Goal: Book appointment/travel/reservation

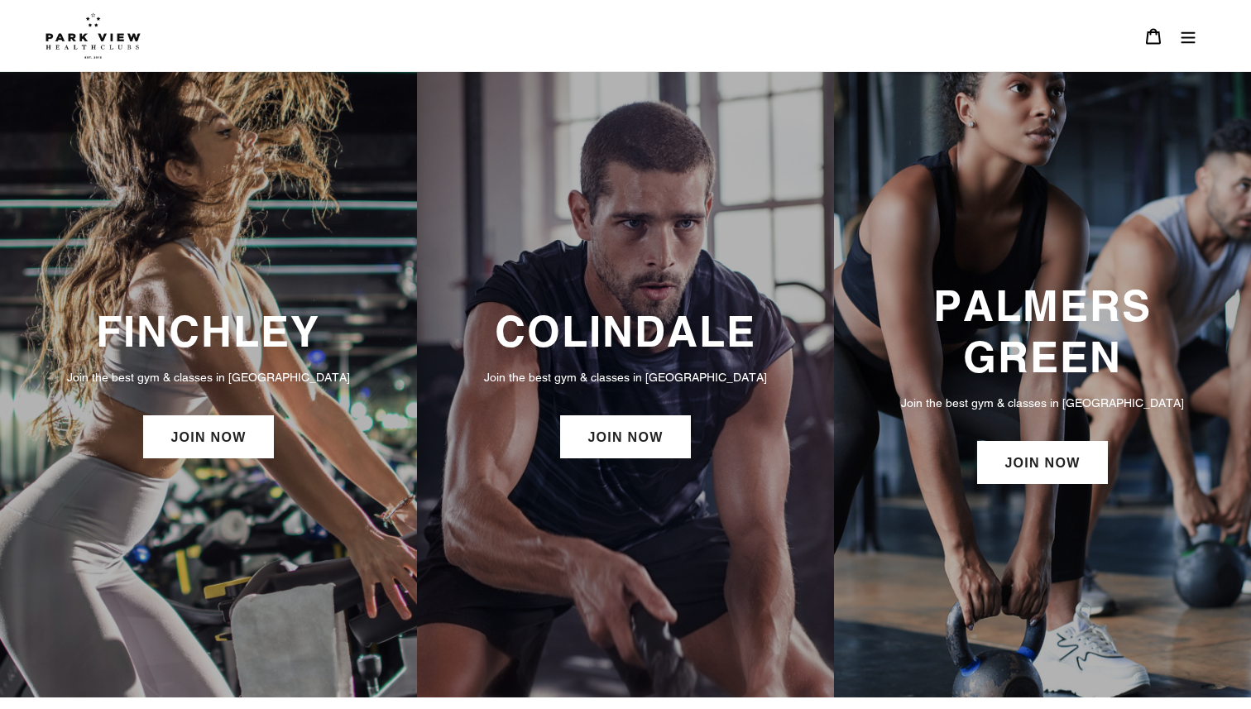
click at [629, 350] on h3 "COLINDALE" at bounding box center [626, 331] width 384 height 50
click at [615, 437] on link "JOIN NOW" at bounding box center [625, 436] width 130 height 43
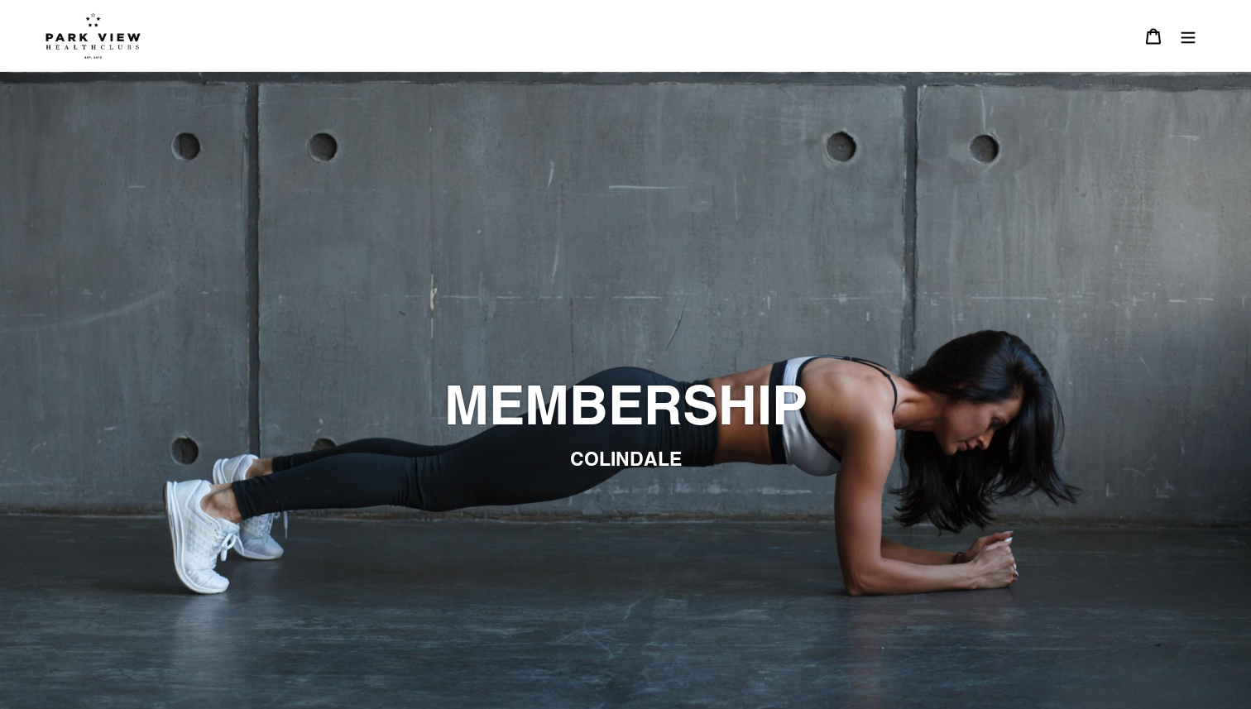
click at [1186, 36] on icon "Menu" at bounding box center [1188, 36] width 17 height 17
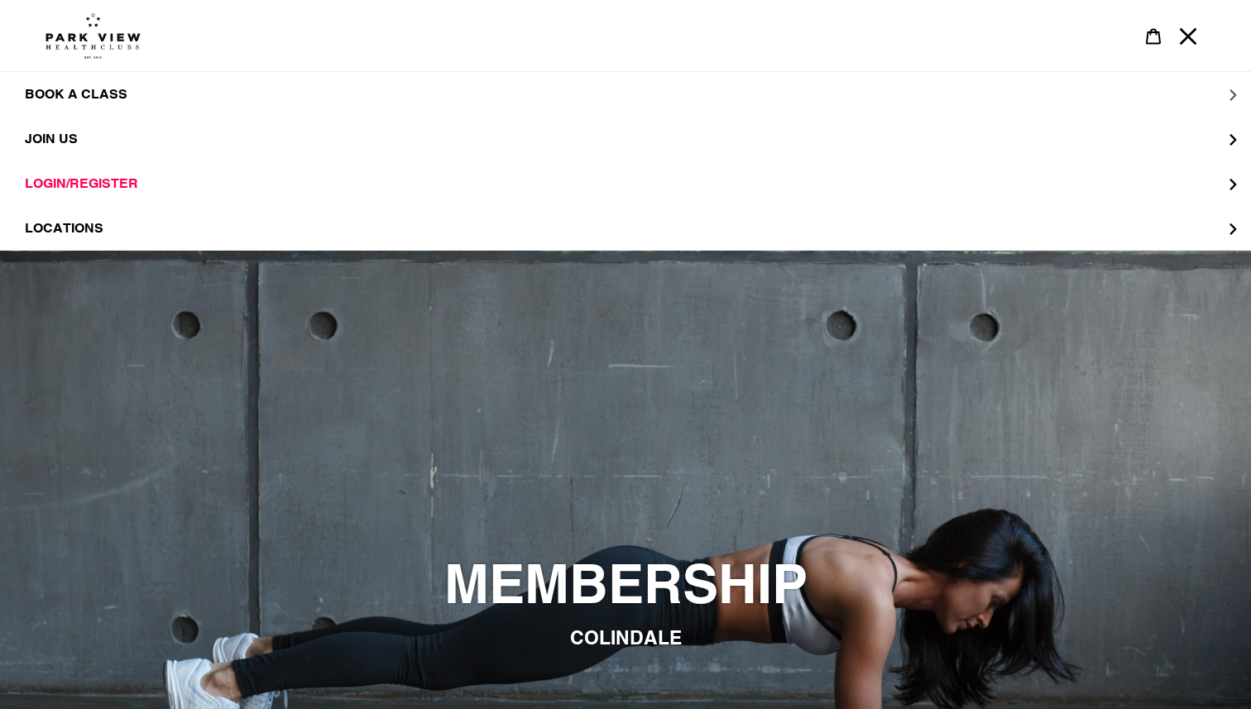
click at [114, 111] on button "BOOK A CLASS" at bounding box center [625, 94] width 1251 height 45
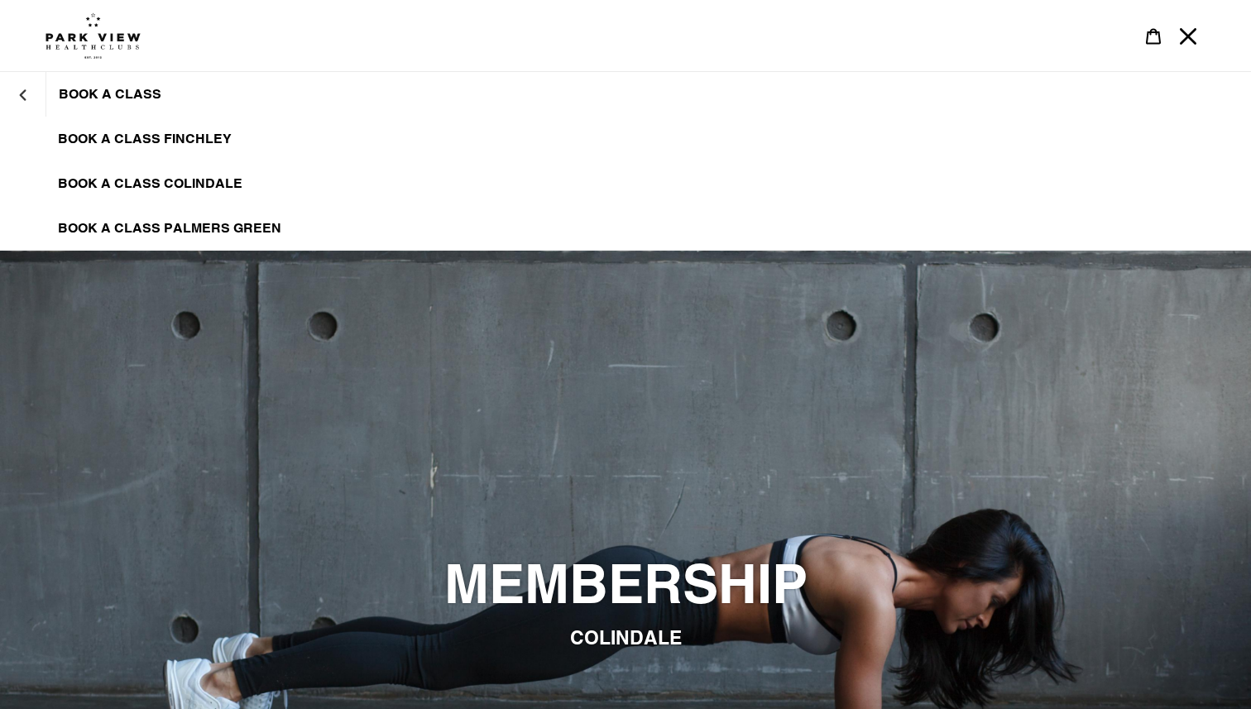
drag, startPoint x: 114, startPoint y: 111, endPoint x: 366, endPoint y: 124, distance: 251.8
click at [219, 184] on span "BOOK A CLASS COLINDALE" at bounding box center [150, 183] width 184 height 17
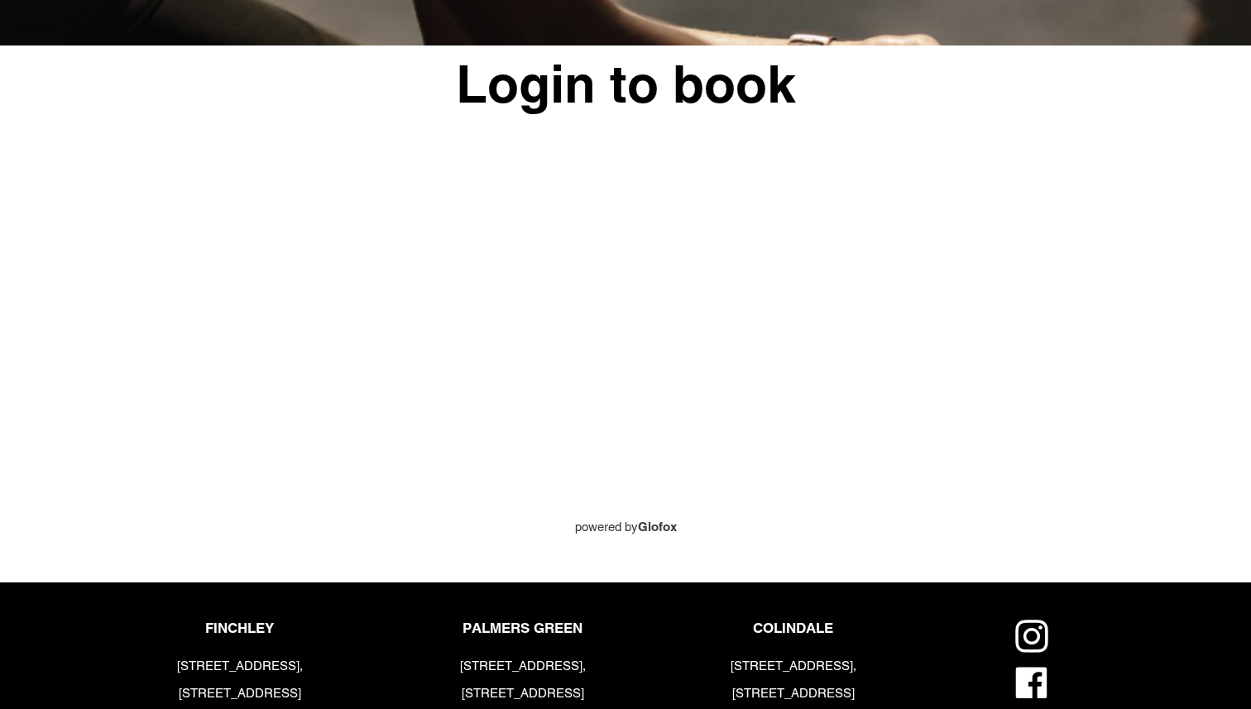
scroll to position [786, 0]
